Goal: Transaction & Acquisition: Purchase product/service

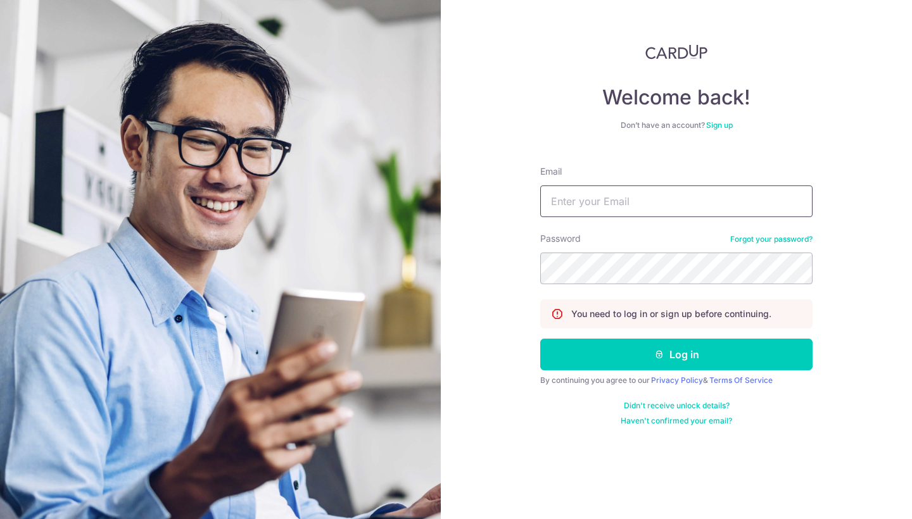
click at [666, 203] on input "Email" at bounding box center [676, 202] width 272 height 32
type input "[PERSON_NAME][EMAIL_ADDRESS][PERSON_NAME][DOMAIN_NAME]"
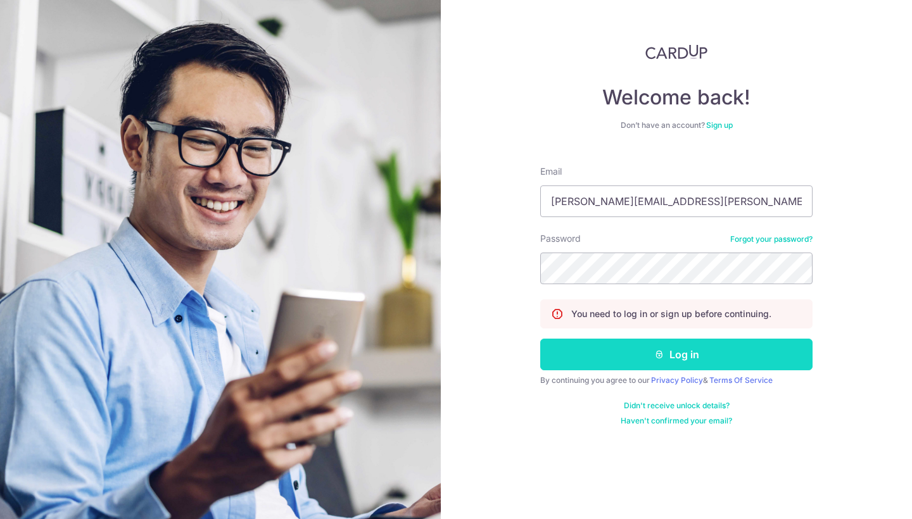
click at [669, 347] on button "Log in" at bounding box center [676, 355] width 272 height 32
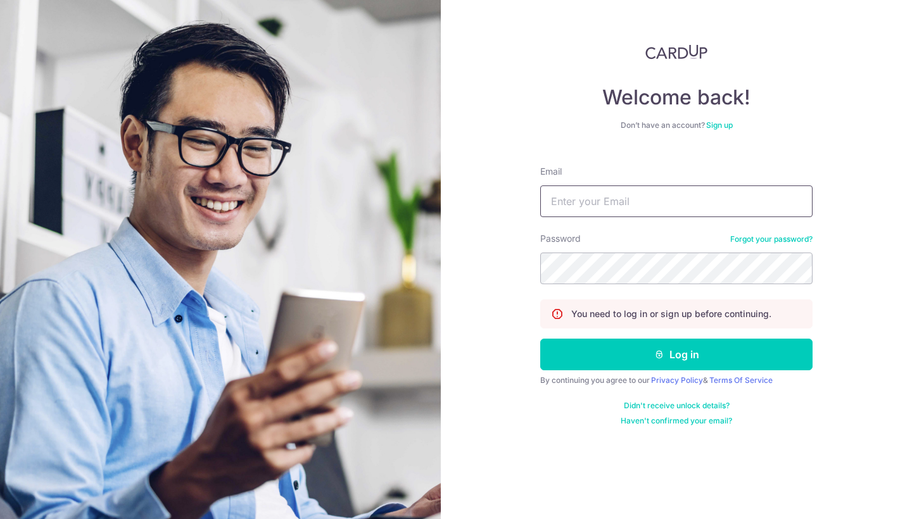
type input "[PERSON_NAME][EMAIL_ADDRESS][PERSON_NAME][DOMAIN_NAME]"
click at [676, 355] on button "Log in" at bounding box center [676, 355] width 272 height 32
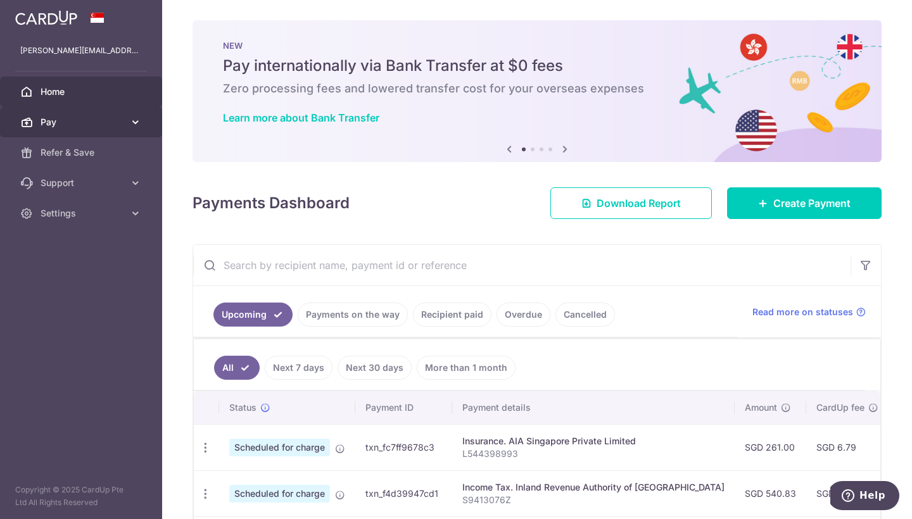
click at [127, 120] on link "Pay" at bounding box center [81, 122] width 162 height 30
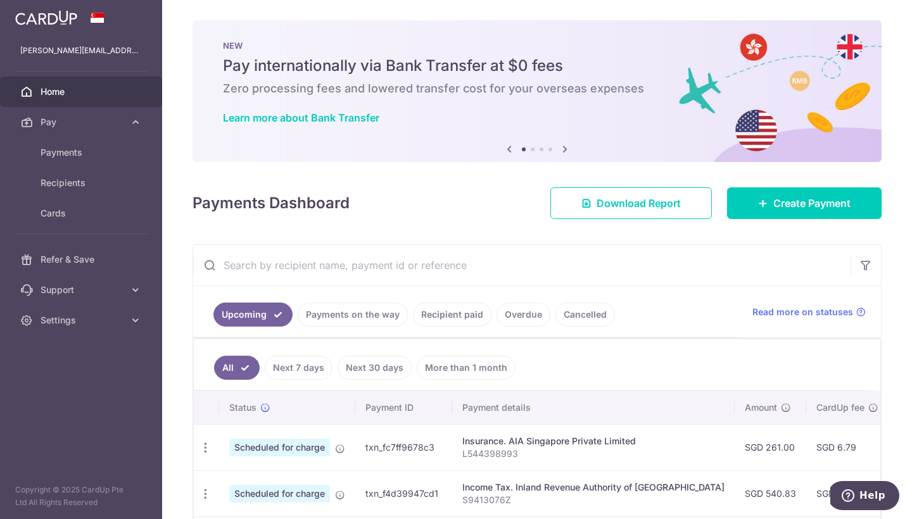
click at [490, 206] on div "Payments Dashboard Download Report Create Payment" at bounding box center [537, 200] width 689 height 37
click at [820, 198] on span "Create Payment" at bounding box center [811, 203] width 77 height 15
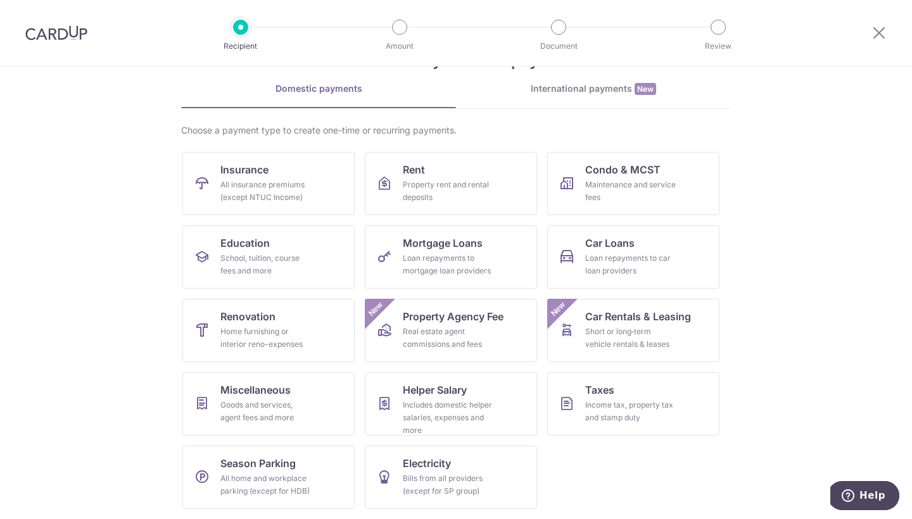
scroll to position [48, 0]
click at [288, 338] on div "Home furnishing or interior reno-expenses" at bounding box center [265, 338] width 91 height 25
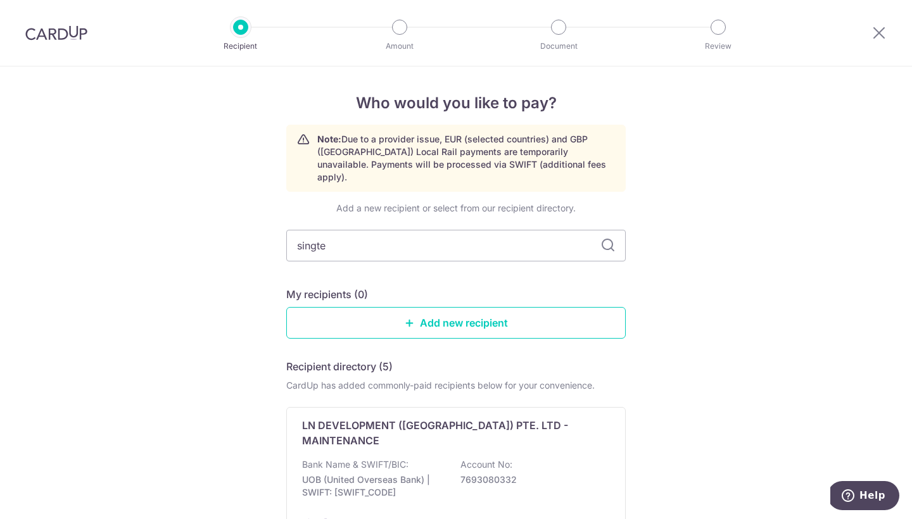
type input "singtel"
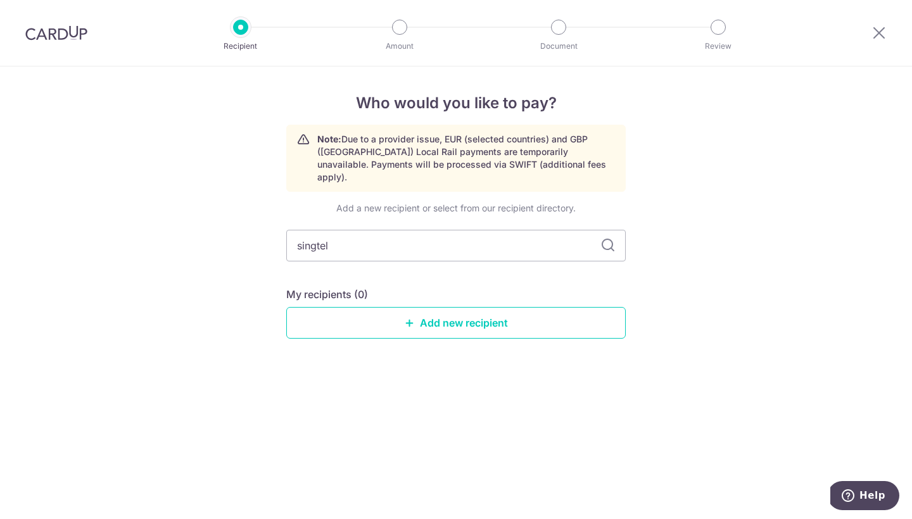
click at [609, 238] on icon at bounding box center [607, 245] width 15 height 15
click at [868, 493] on span "Help" at bounding box center [872, 495] width 26 height 11
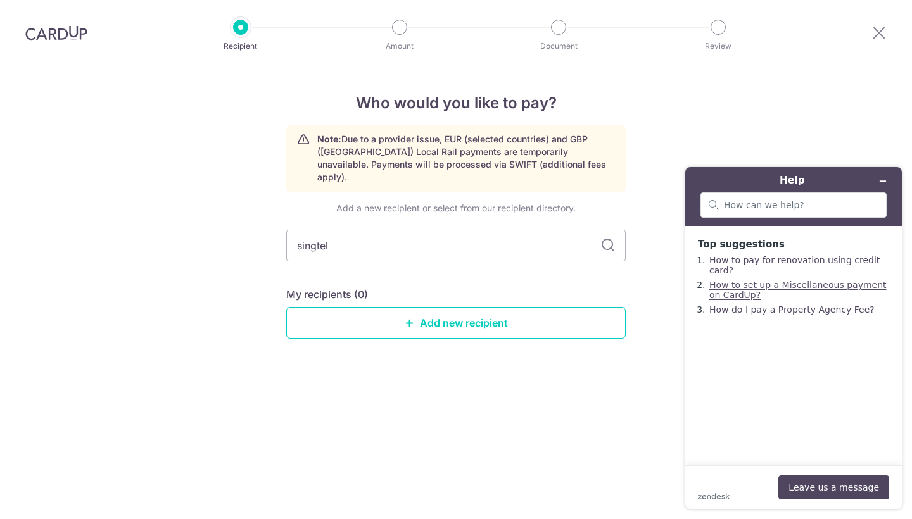
click at [738, 288] on link "How to set up a Miscellaneous payment on CardUp?" at bounding box center [797, 290] width 177 height 20
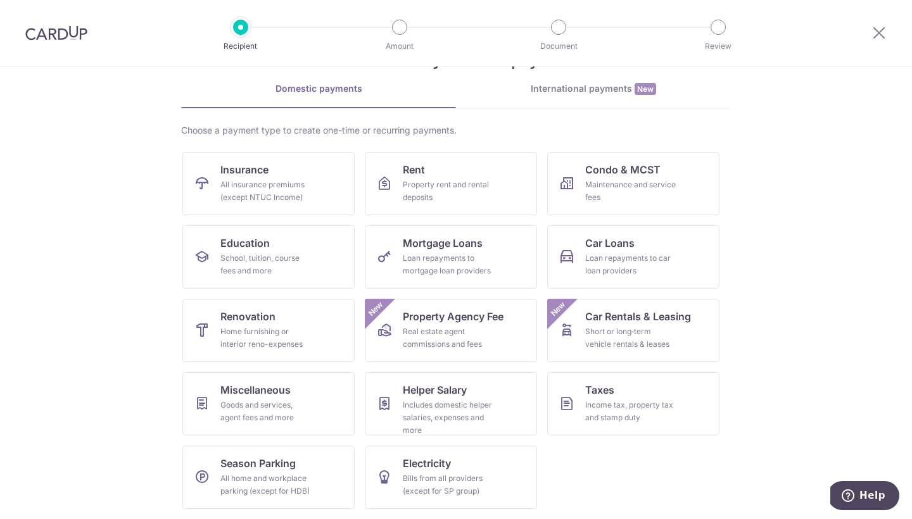
scroll to position [48, 0]
